Goal: Task Accomplishment & Management: Manage account settings

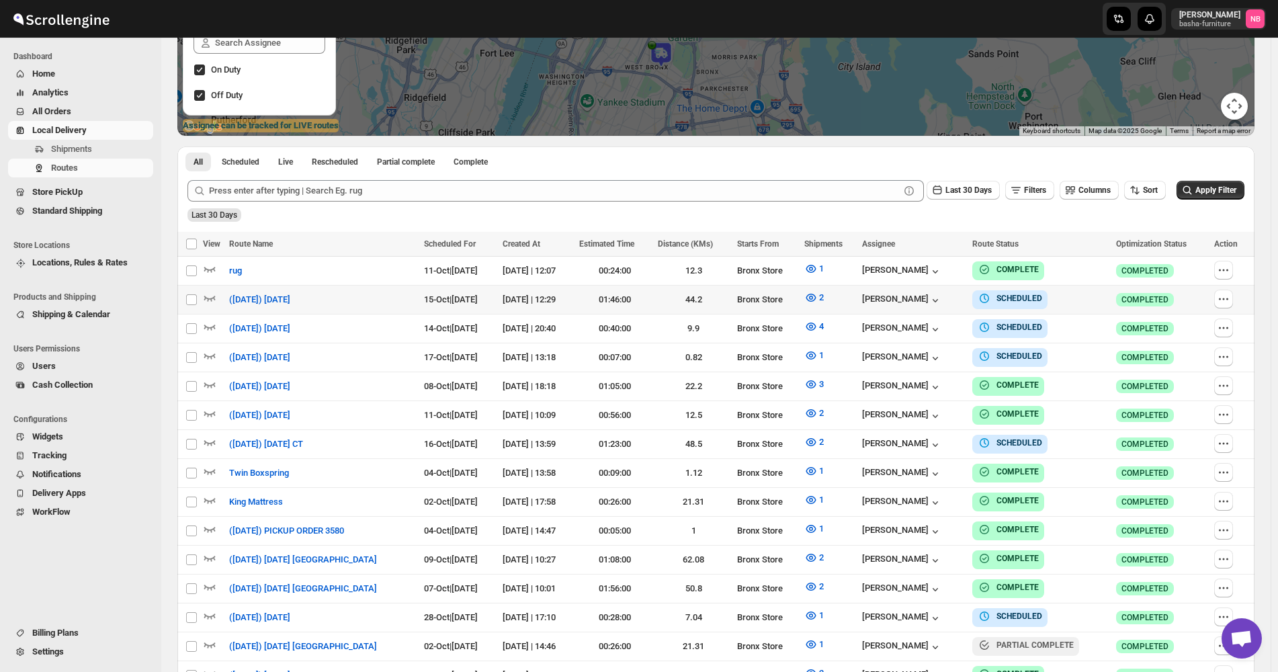
scroll to position [269, 0]
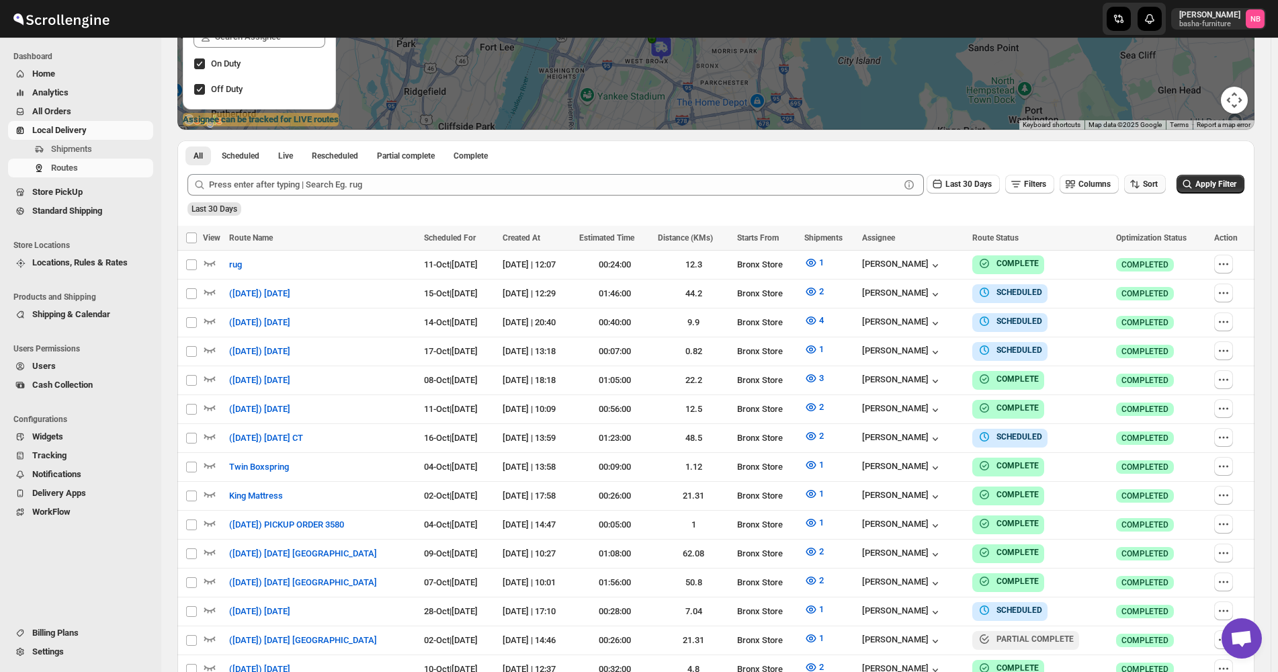
click at [1151, 179] on span "Sort" at bounding box center [1150, 183] width 15 height 9
click at [1128, 252] on div "Due Date" at bounding box center [1128, 256] width 36 height 13
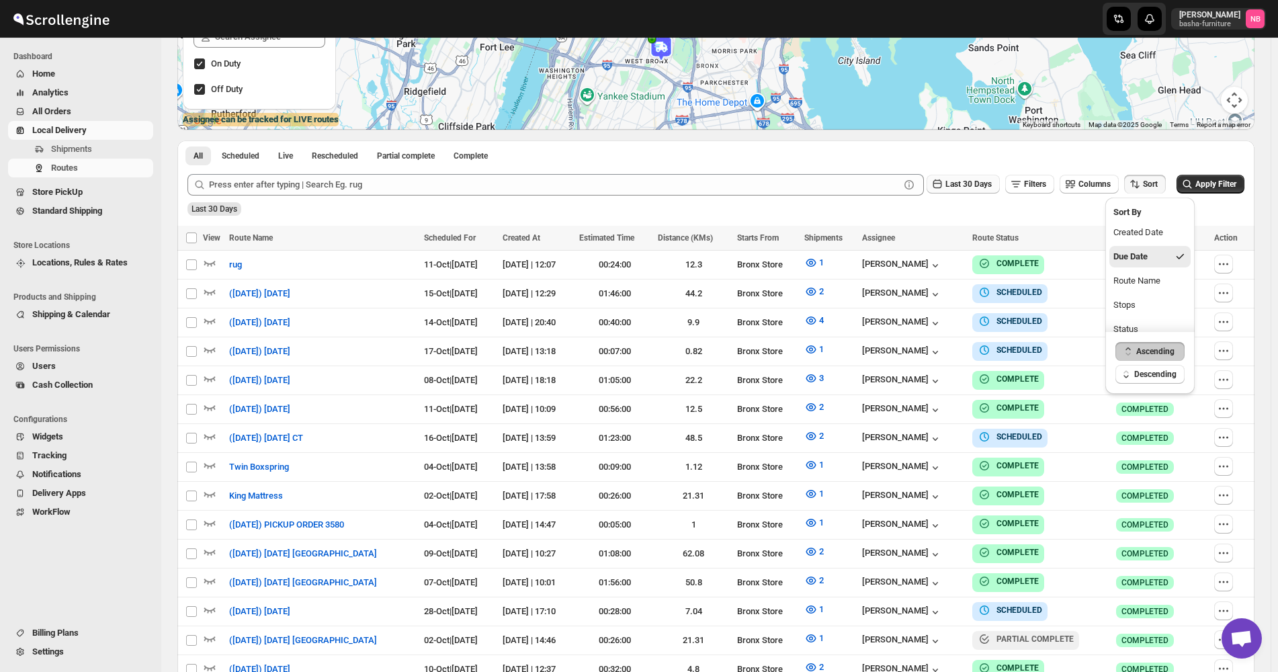
click at [992, 182] on span "Last 30 Days" at bounding box center [968, 183] width 46 height 9
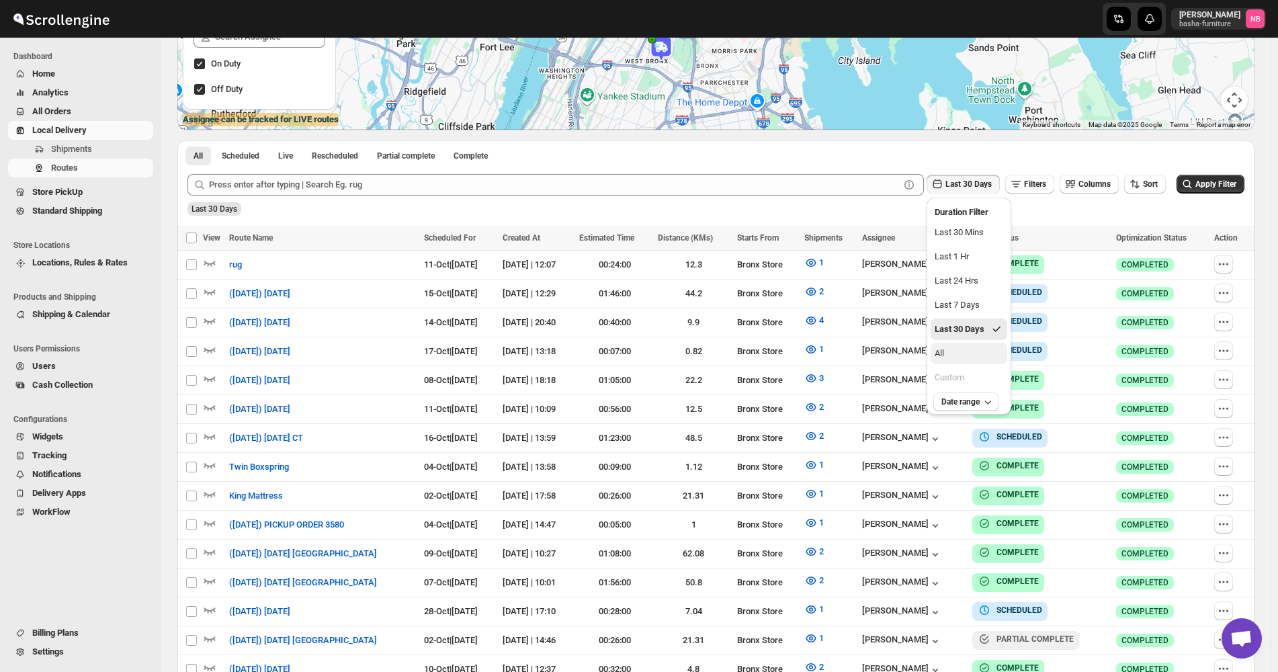
click at [959, 349] on button "All" at bounding box center [968, 353] width 77 height 21
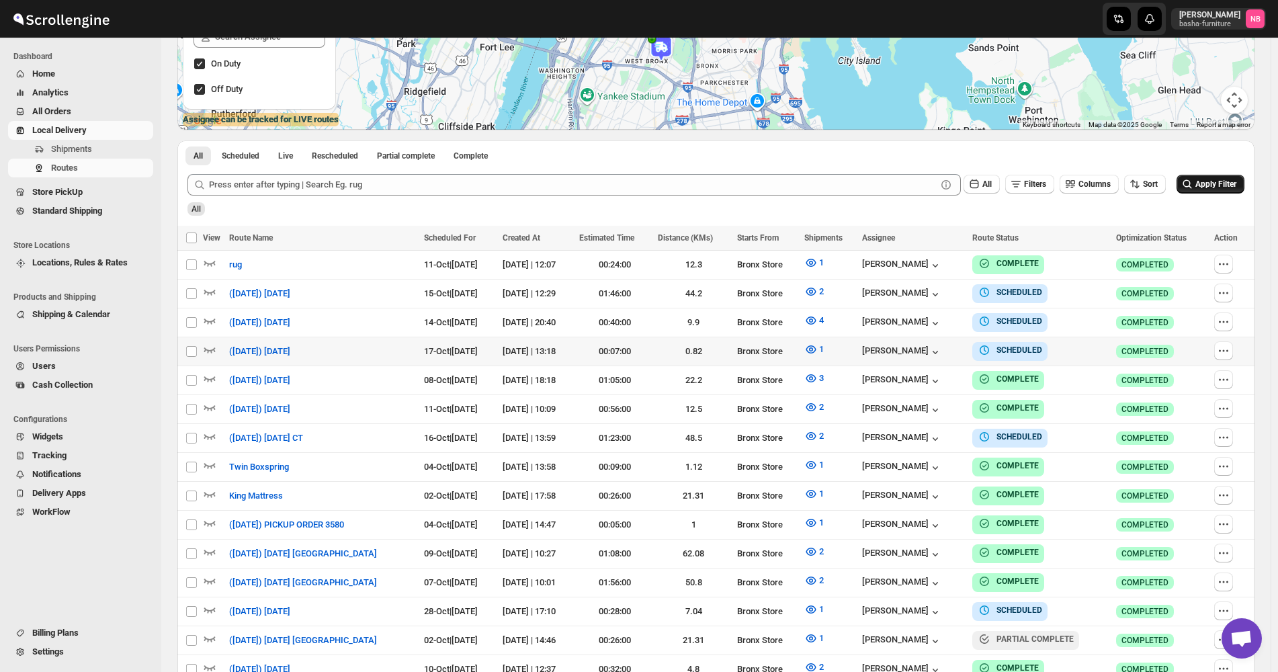
click at [1226, 179] on span "Apply Filter" at bounding box center [1215, 183] width 41 height 9
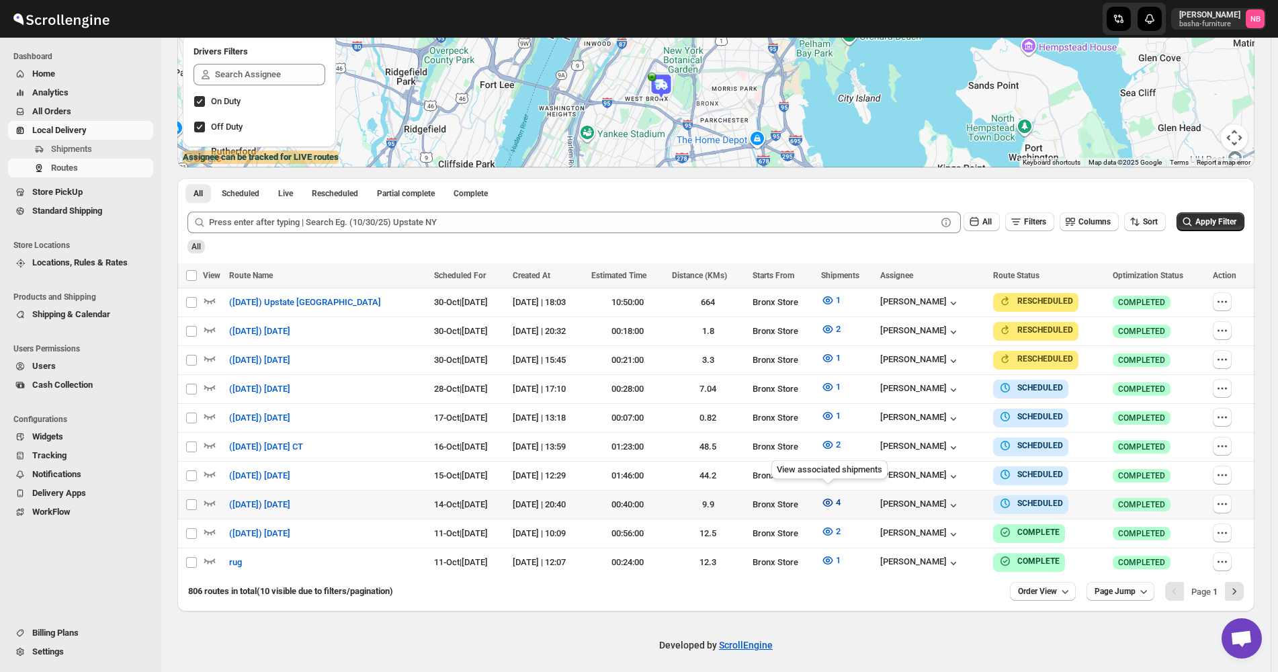
click at [832, 496] on button "4" at bounding box center [831, 502] width 36 height 21
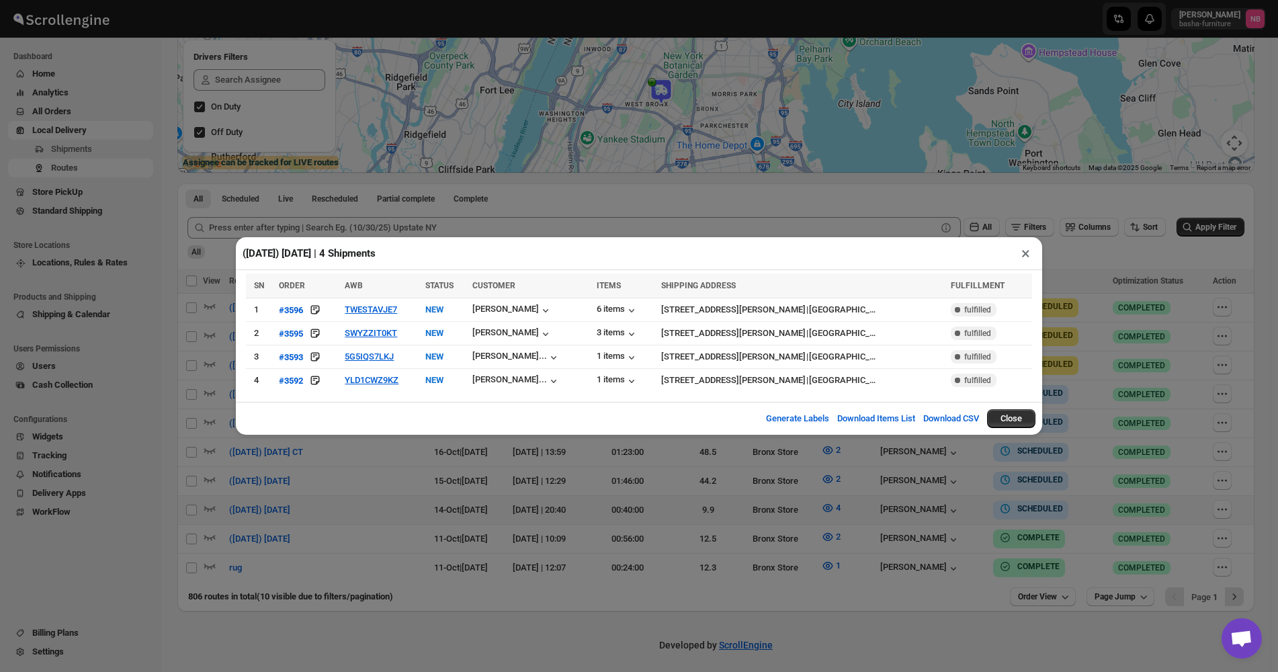
click at [722, 522] on div "([DATE]) [DATE] | 4 Shipments × SN ORDER AWB STATUS CUSTOMER ITEMS SHIPPING ADD…" at bounding box center [639, 336] width 1278 height 672
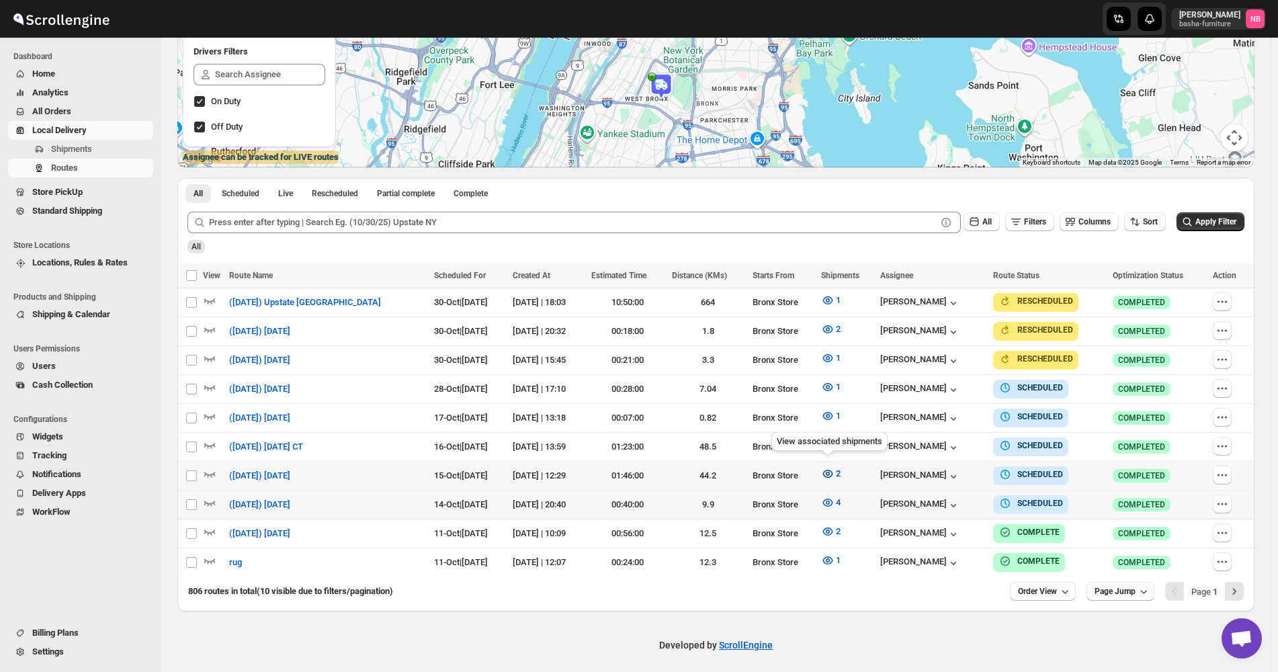
click at [840, 470] on button "2" at bounding box center [831, 473] width 36 height 21
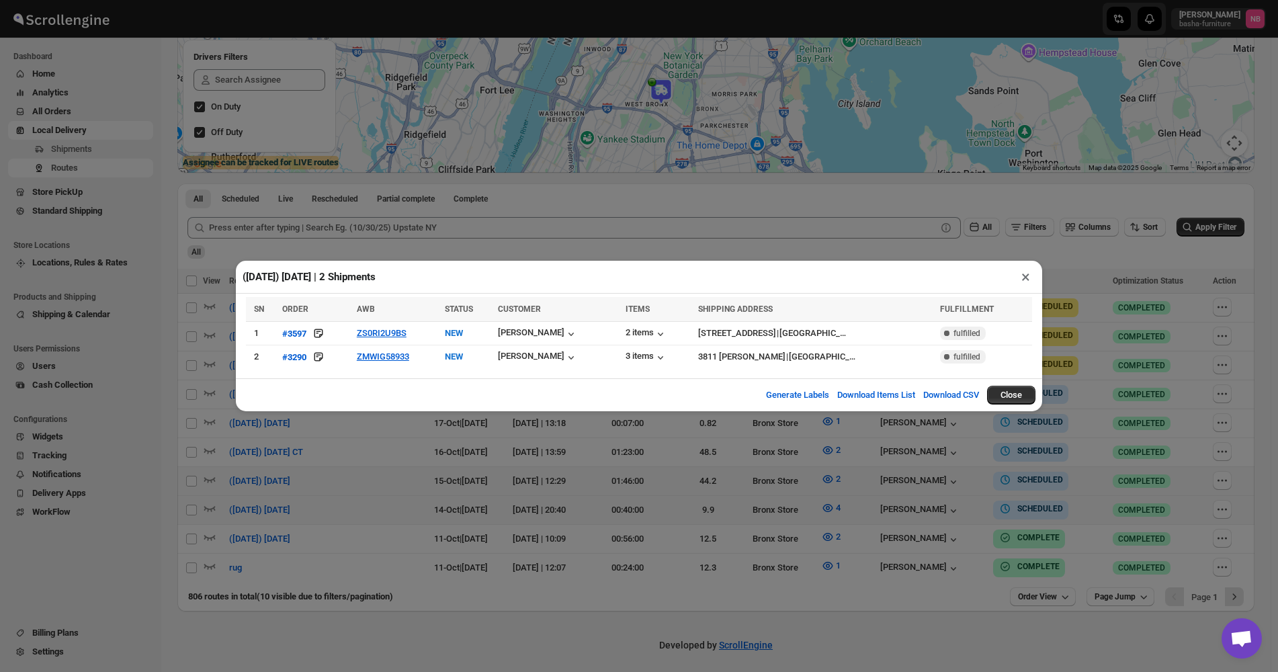
click at [627, 469] on div "([DATE]) [DATE] | 2 Shipments × SN ORDER AWB STATUS CUSTOMER ITEMS SHIPPING ADD…" at bounding box center [639, 336] width 1278 height 672
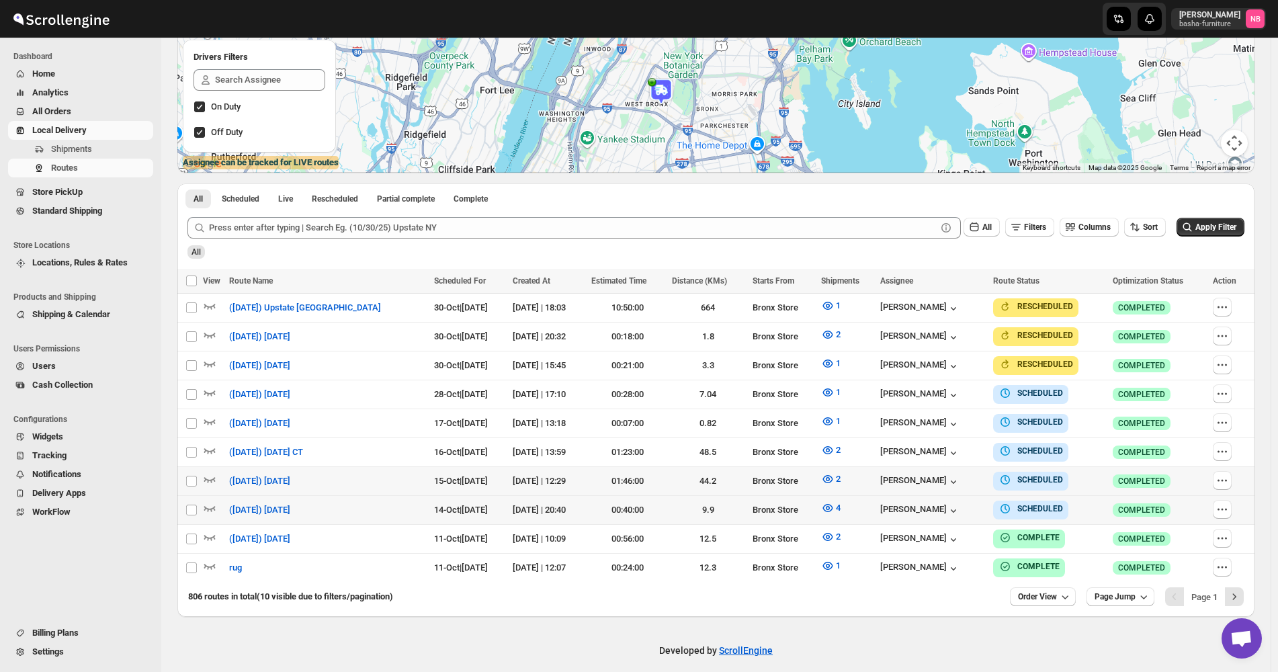
scroll to position [231, 0]
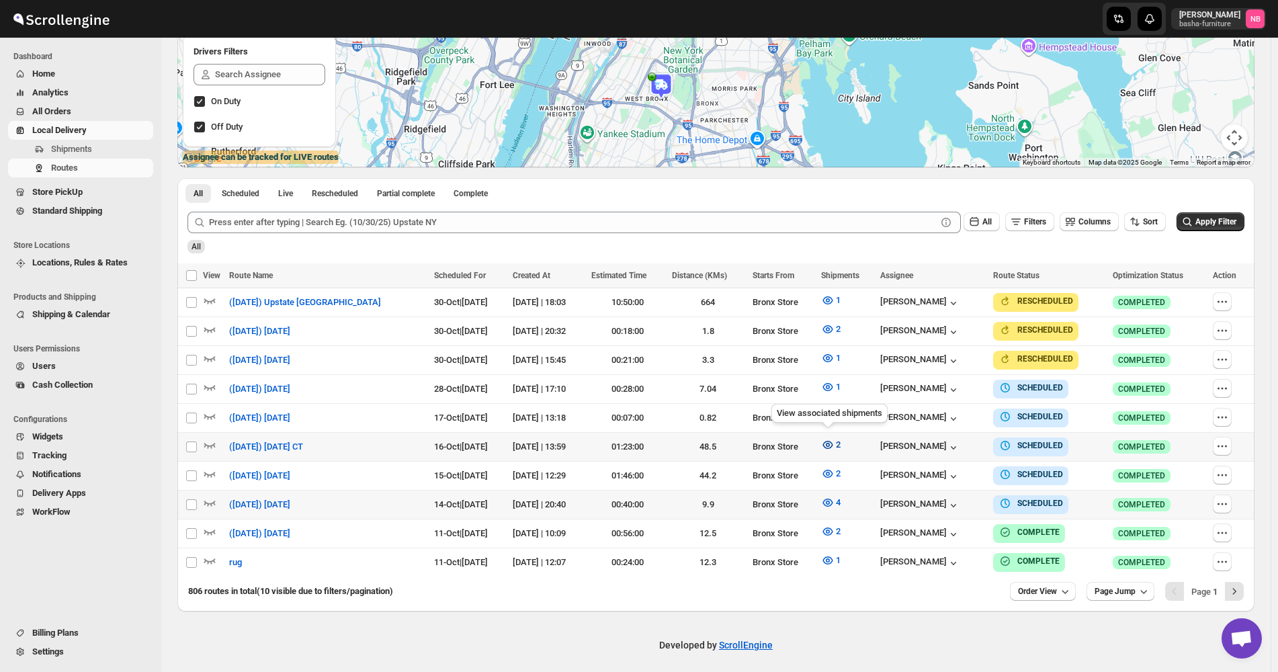
click at [821, 438] on icon "button" at bounding box center [827, 444] width 13 height 13
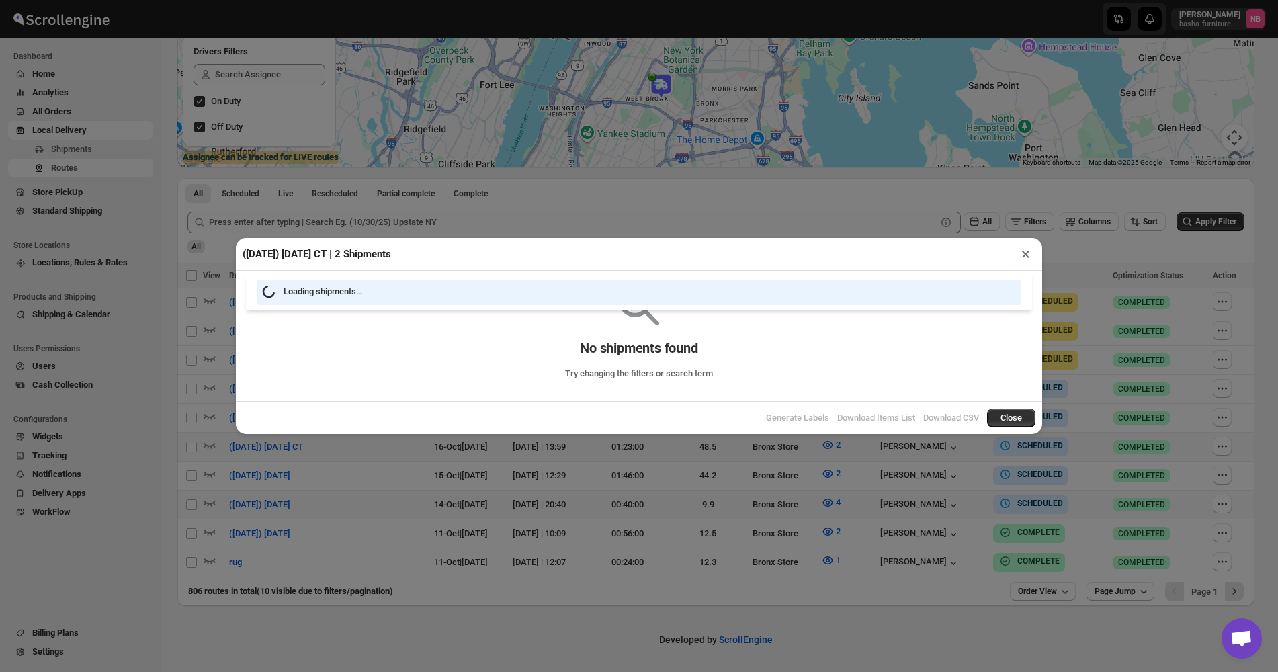
scroll to position [226, 0]
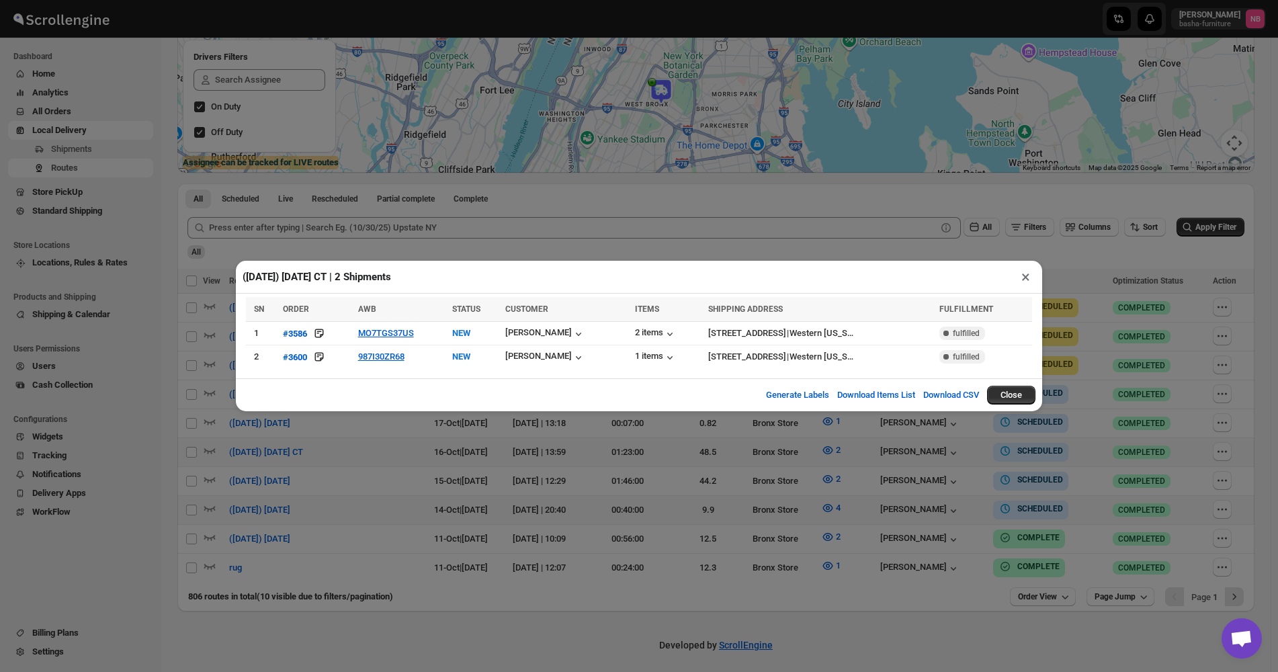
click at [776, 234] on div "([DATE]) [DATE] CT | 2 Shipments × SN ORDER AWB STATUS CUSTOMER ITEMS SHIPPING …" at bounding box center [639, 336] width 1278 height 672
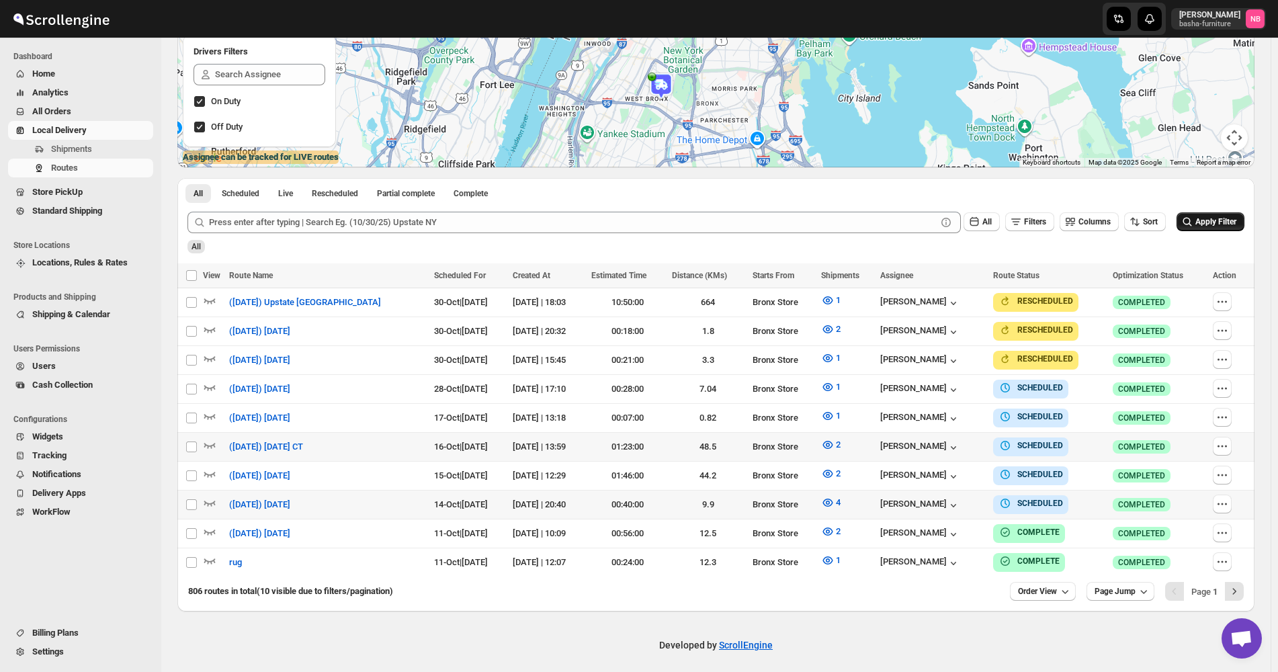
click at [1186, 218] on icon "submit" at bounding box center [1186, 221] width 13 height 13
